Goal: Information Seeking & Learning: Find specific fact

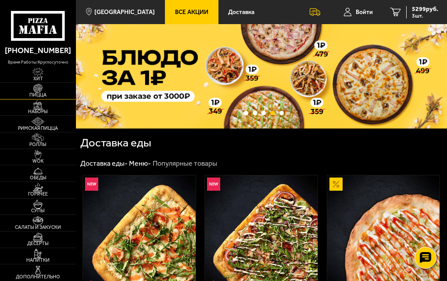
scroll to position [1226, 0]
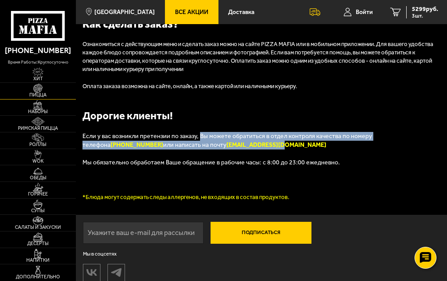
click at [43, 93] on img at bounding box center [38, 88] width 18 height 9
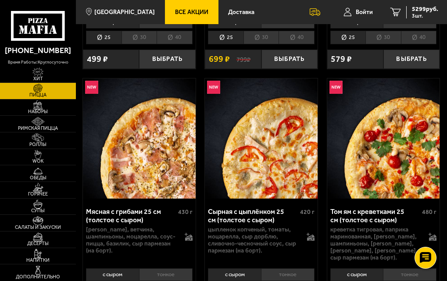
scroll to position [526, 0]
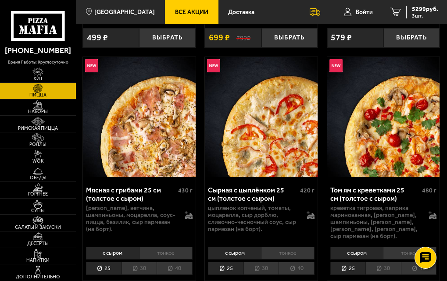
click at [138, 116] on img at bounding box center [139, 117] width 112 height 120
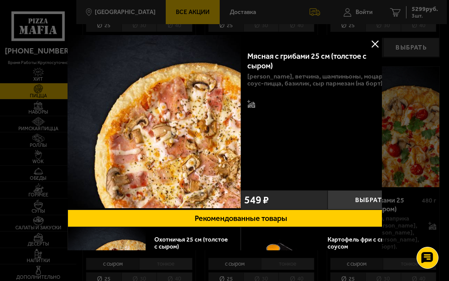
click at [373, 45] on button at bounding box center [374, 43] width 13 height 13
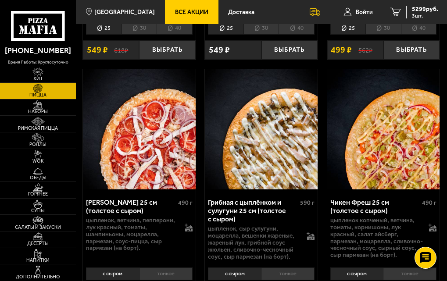
scroll to position [1096, 0]
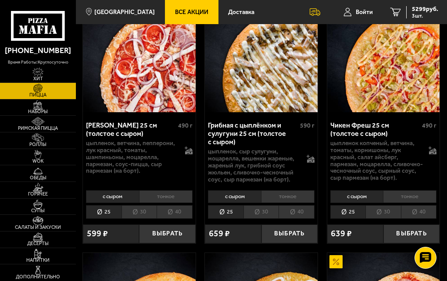
click at [233, 90] on img at bounding box center [261, 52] width 112 height 120
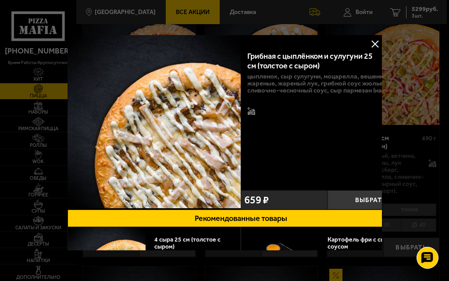
click at [370, 45] on button at bounding box center [374, 43] width 13 height 13
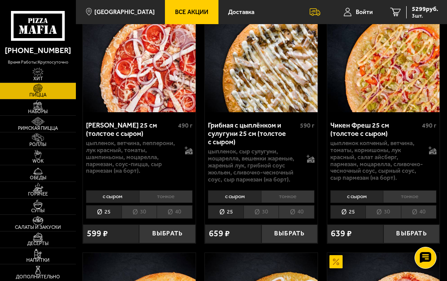
click at [314, 10] on icon at bounding box center [315, 11] width 11 height 7
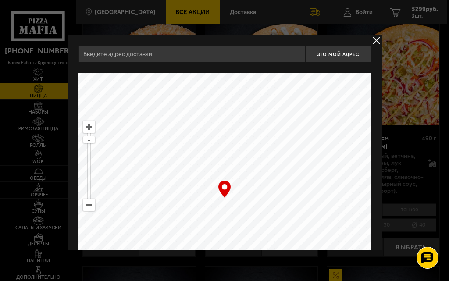
click at [376, 39] on button "delivery type" at bounding box center [376, 40] width 11 height 11
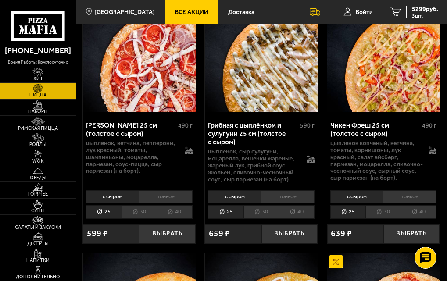
click at [175, 12] on span "Все Акции" at bounding box center [191, 12] width 33 height 6
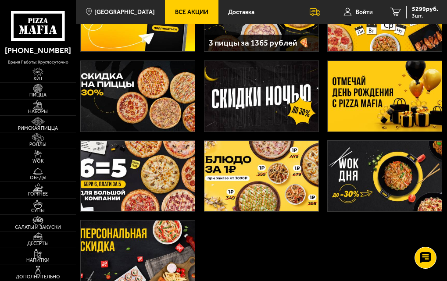
click at [280, 157] on img at bounding box center [261, 176] width 114 height 70
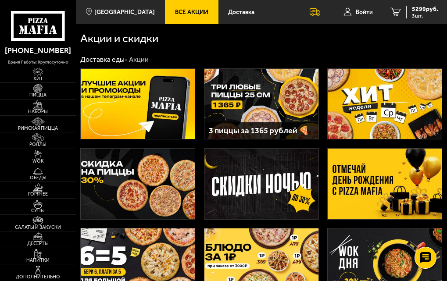
click at [362, 172] on img at bounding box center [385, 184] width 114 height 70
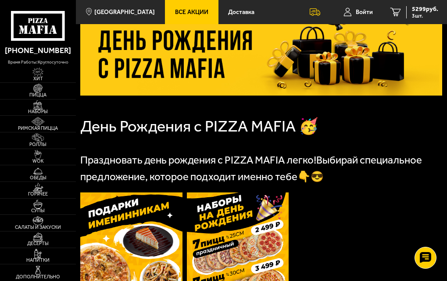
scroll to position [175, 0]
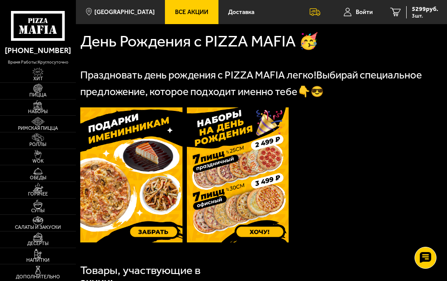
click at [153, 139] on img at bounding box center [131, 174] width 102 height 135
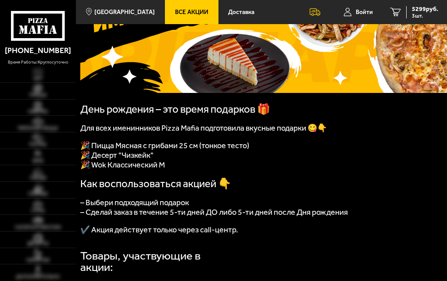
scroll to position [132, 0]
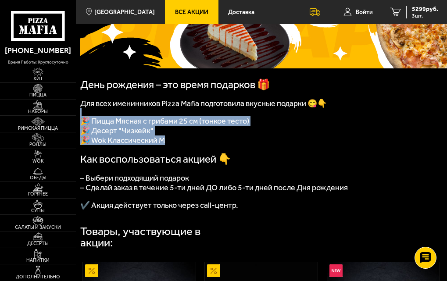
drag, startPoint x: 83, startPoint y: 117, endPoint x: 175, endPoint y: 149, distance: 97.9
click at [175, 149] on div "День рождения – это время подарков 🎁 Для всех именинников Pizza Mafia подготови…" at bounding box center [260, 73] width 360 height 273
copy div "🎉 Пицца Мясная с грибами 25 см (тонкое тесто) 🎉 Десерт "Чизкейк" 🎉 Wok Классиче…"
